Goal: Navigation & Orientation: Find specific page/section

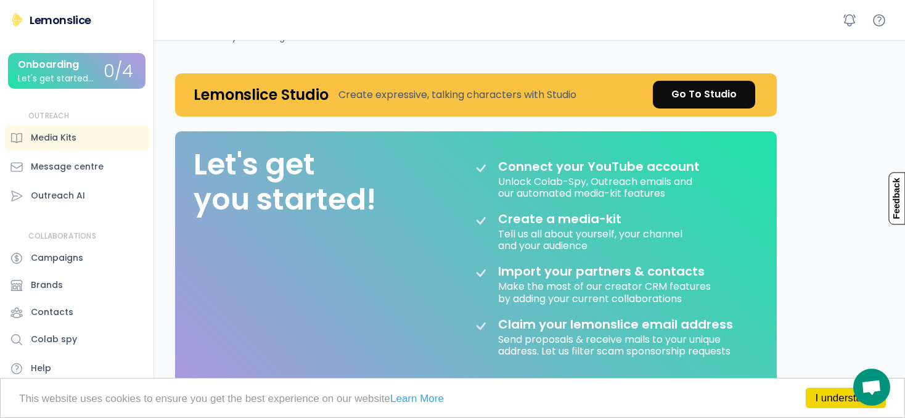
scroll to position [53, 0]
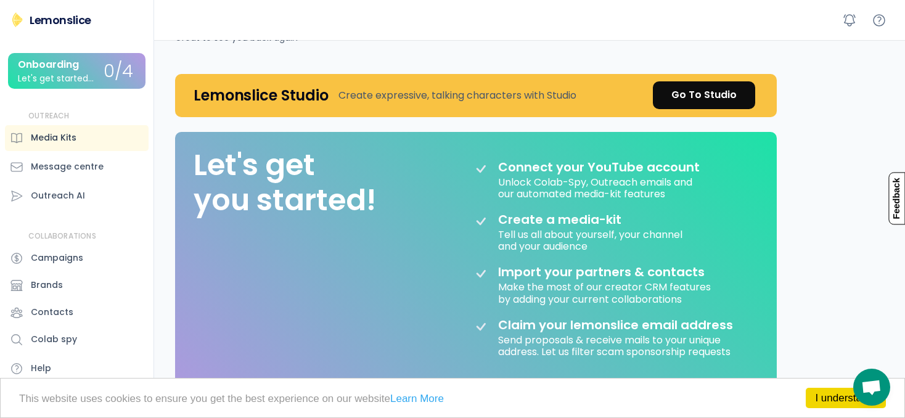
click at [62, 141] on div "Media Kits" at bounding box center [54, 137] width 46 height 13
click at [66, 162] on div "Message centre" at bounding box center [67, 166] width 73 height 13
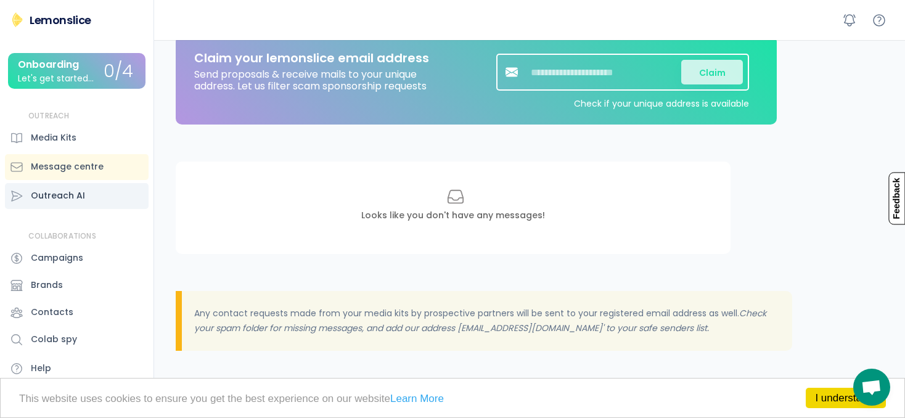
click at [72, 189] on div "Outreach AI" at bounding box center [77, 196] width 144 height 26
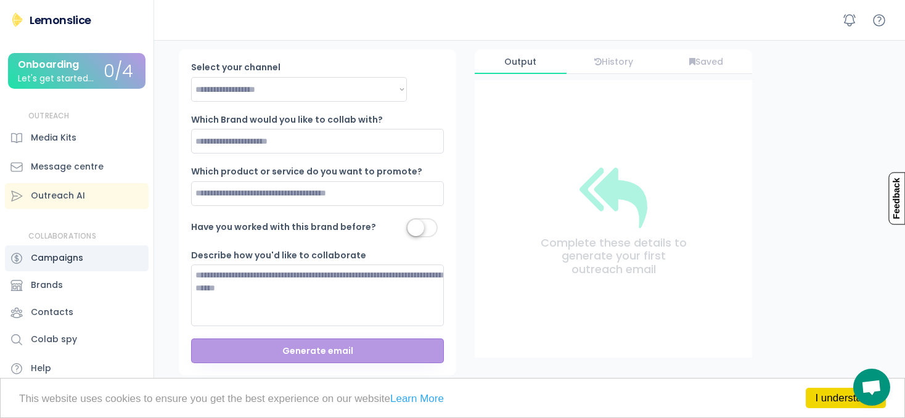
click at [78, 257] on div "Campaigns" at bounding box center [57, 258] width 52 height 13
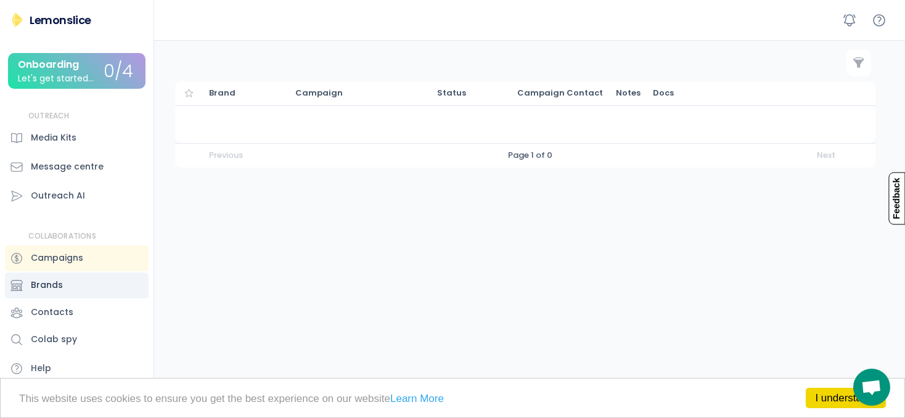
click at [71, 284] on div "Brands" at bounding box center [77, 286] width 144 height 26
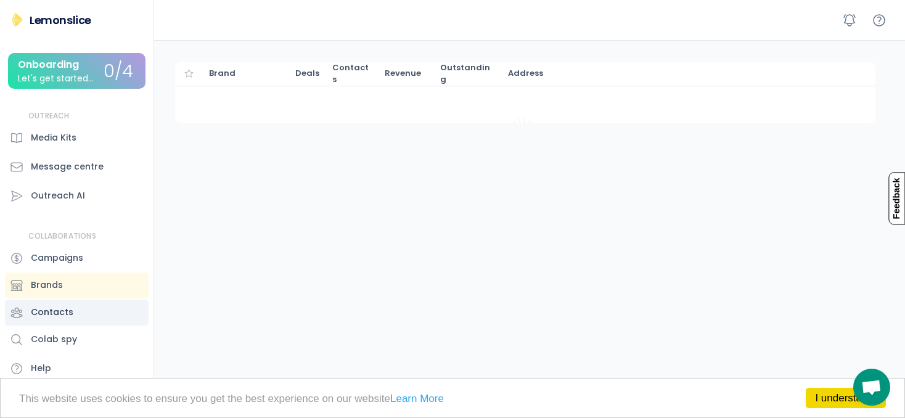
click at [58, 306] on div "Contacts" at bounding box center [52, 312] width 43 height 13
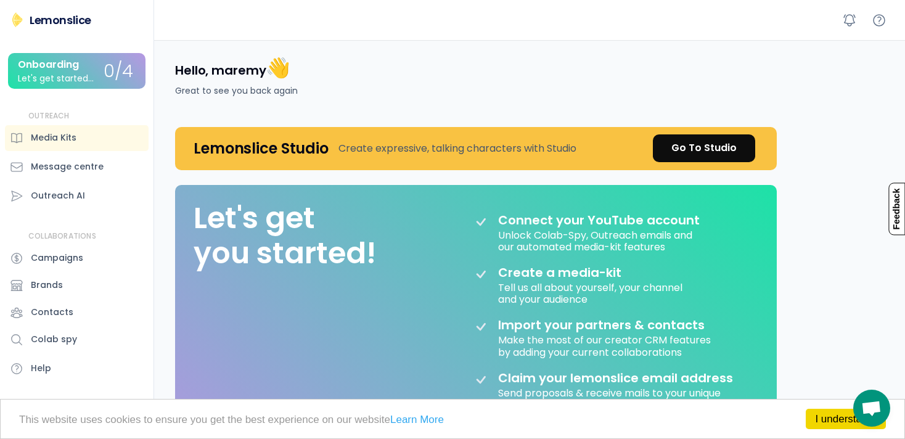
click at [36, 25] on div "Lemonslice" at bounding box center [61, 19] width 62 height 15
click at [704, 155] on link "Go To Studio" at bounding box center [704, 148] width 102 height 28
